Goal: Transaction & Acquisition: Purchase product/service

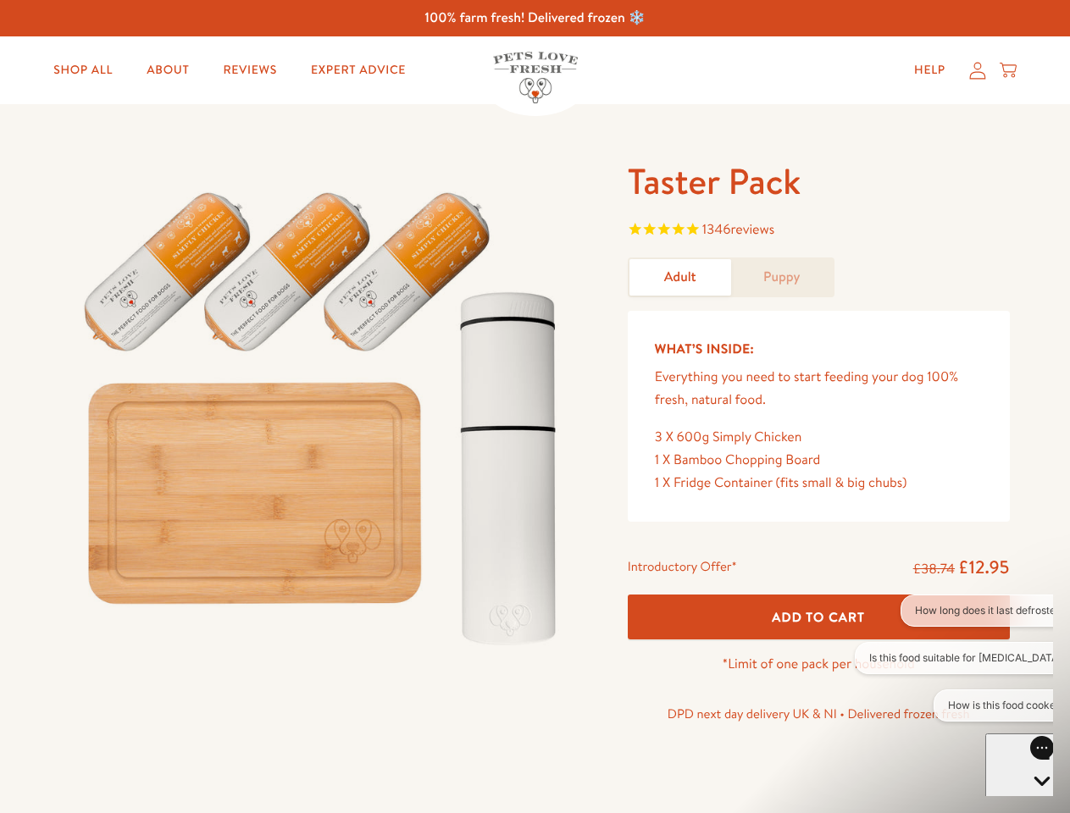
click at [535, 407] on img at bounding box center [324, 410] width 526 height 505
click at [819, 231] on span "1346 reviews" at bounding box center [819, 231] width 382 height 25
click at [819, 617] on div "Taster Pack 1346 reviews Adult Puppy What’s Inside: Everything you need to star…" at bounding box center [535, 464] width 1070 height 721
click at [954, 611] on button "How long does it last defrosted?" at bounding box center [991, 611] width 180 height 32
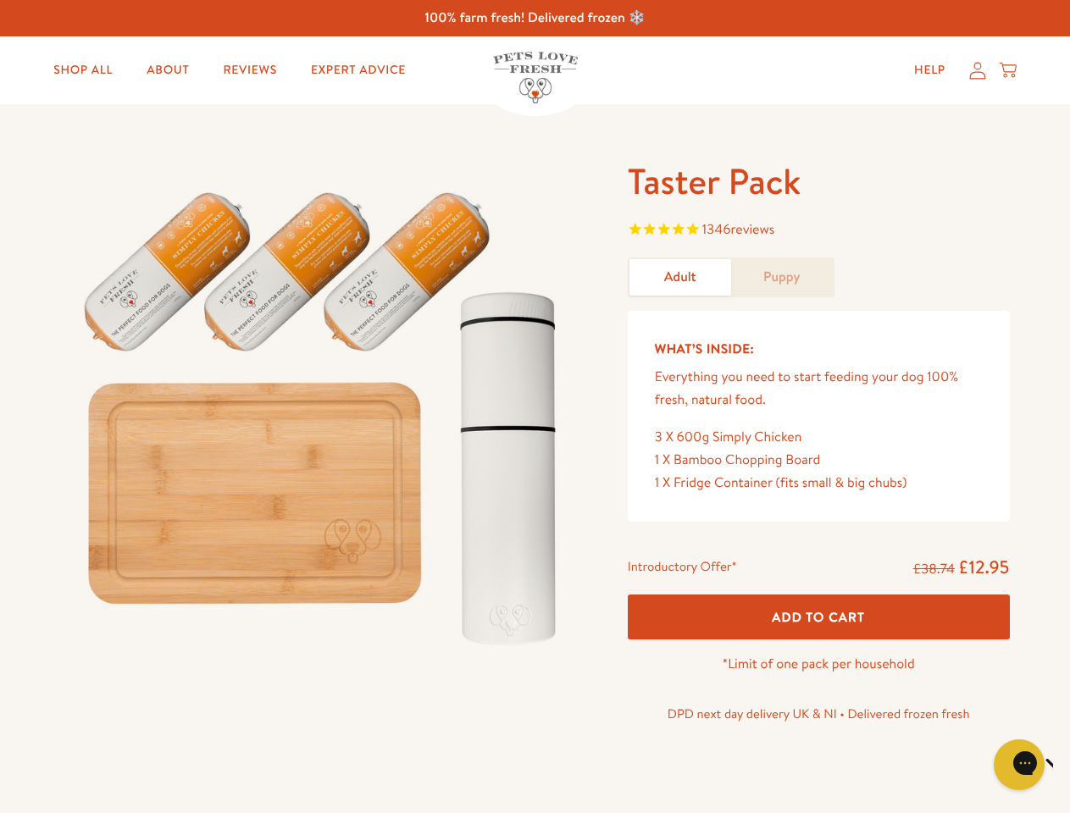
scroll to position [203, 0]
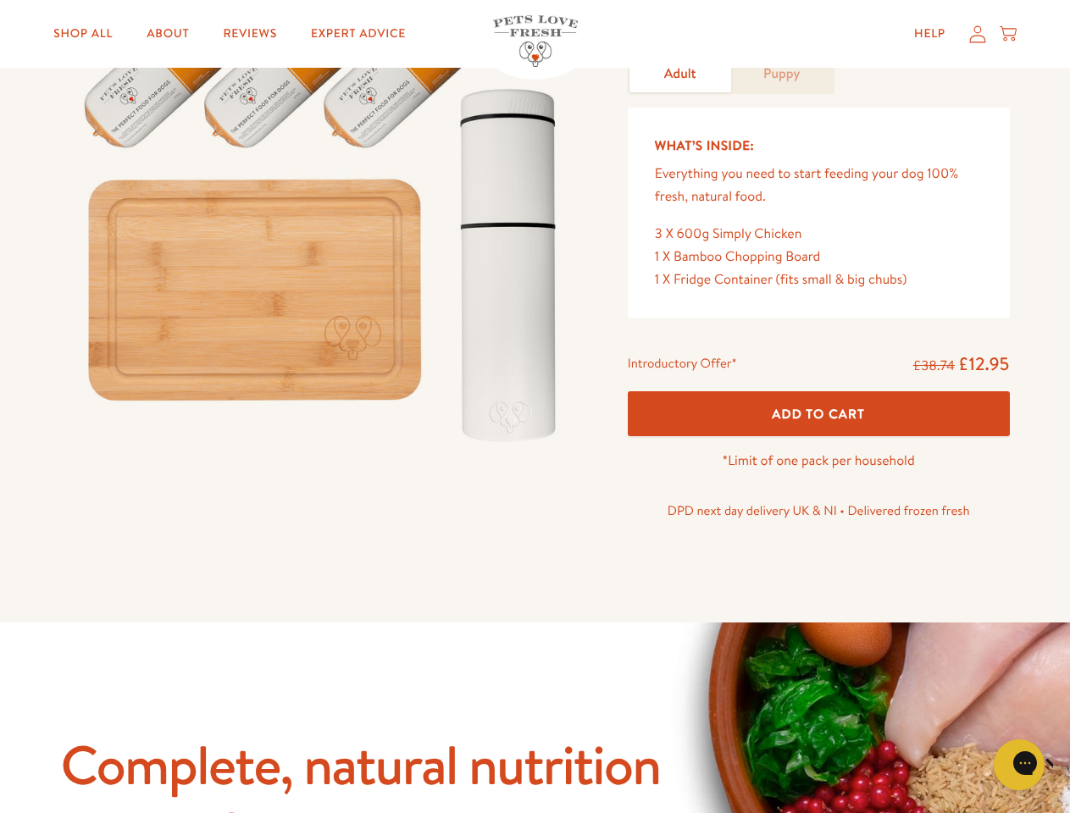
click at [971, 147] on html at bounding box center [877, 143] width 351 height 7
click at [1069, 765] on icon "Close gorgias live chat" at bounding box center [1079, 763] width 16 height 16
